Goal: Find specific page/section: Find specific page/section

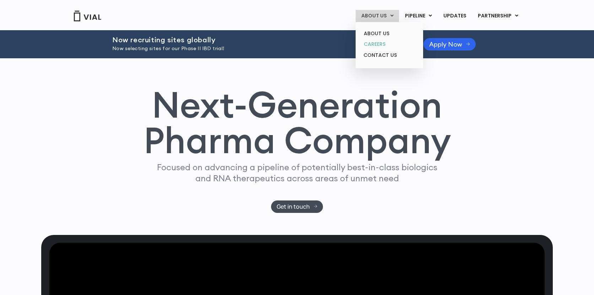
click at [389, 44] on link "CAREERS" at bounding box center [389, 44] width 62 height 11
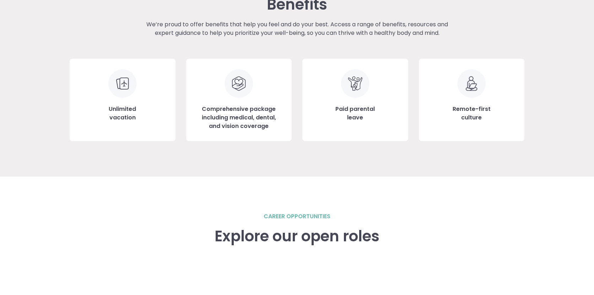
scroll to position [802, 0]
